Goal: Check status: Check status

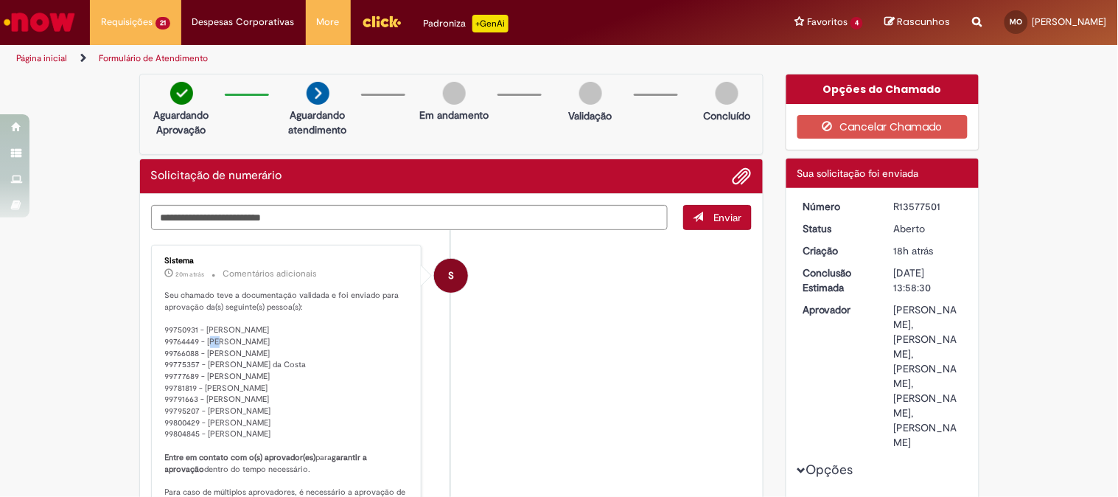
drag, startPoint x: 162, startPoint y: 336, endPoint x: 171, endPoint y: 337, distance: 8.9
click at [171, 337] on p "Seu chamado teve a documentação validada e foi enviado para aprovação da(s) seg…" at bounding box center [287, 423] width 245 height 266
drag, startPoint x: 158, startPoint y: 341, endPoint x: 193, endPoint y: 336, distance: 34.9
click at [193, 336] on p "Seu chamado teve a documentação validada e foi enviado para aprovação da(s) seg…" at bounding box center [287, 423] width 245 height 266
copy p "99764449"
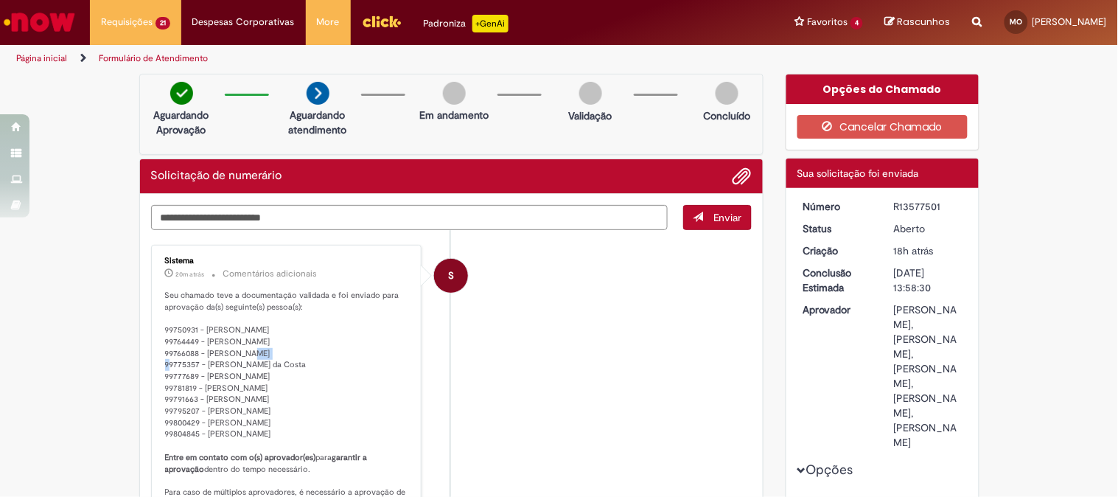
drag, startPoint x: 190, startPoint y: 352, endPoint x: 167, endPoint y: 352, distance: 22.9
click at [167, 352] on p "Seu chamado teve a documentação validada e foi enviado para aprovação da(s) seg…" at bounding box center [287, 423] width 245 height 266
drag, startPoint x: 192, startPoint y: 354, endPoint x: 157, endPoint y: 352, distance: 34.7
click at [157, 352] on div "Sistema 20m atrás 20 minutos atrás Comentários adicionais Seu chamado teve a do…" at bounding box center [287, 406] width 262 height 314
copy p "99766088"
